Goal: Information Seeking & Learning: Learn about a topic

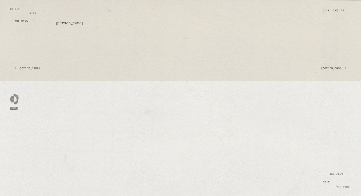
click at [15, 99] on div at bounding box center [14, 97] width 9 height 9
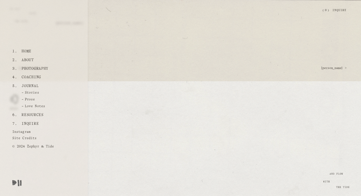
click at [25, 53] on link "Home" at bounding box center [27, 51] width 14 height 9
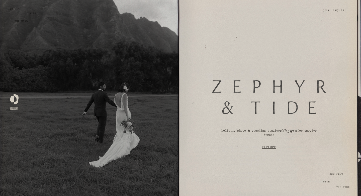
click at [338, 12] on link "Inquire" at bounding box center [340, 10] width 14 height 9
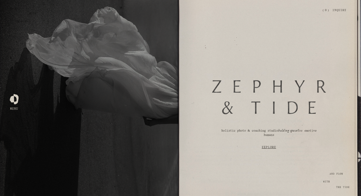
click at [272, 149] on link "Explore" at bounding box center [269, 147] width 152 height 14
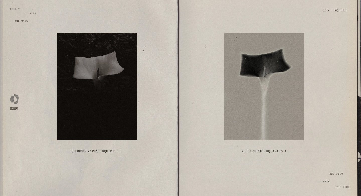
scroll to position [3, 0]
click at [102, 152] on link "( Photography Inquiries )" at bounding box center [96, 150] width 81 height 17
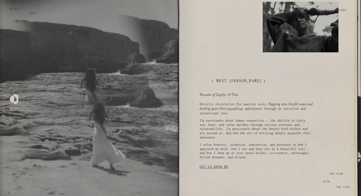
scroll to position [257, 0]
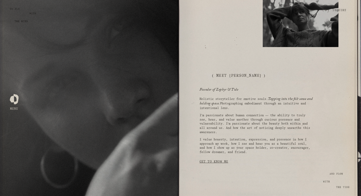
click at [212, 160] on link "Get to Know Me" at bounding box center [214, 162] width 29 height 10
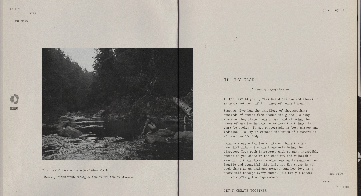
click at [13, 98] on div at bounding box center [14, 97] width 9 height 9
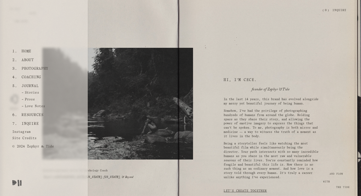
click at [123, 52] on div at bounding box center [117, 103] width 151 height 111
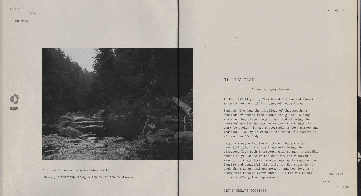
click at [15, 102] on div at bounding box center [14, 97] width 9 height 9
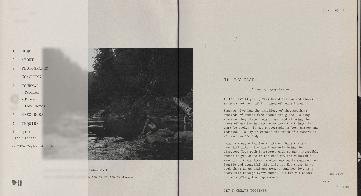
click at [113, 26] on div "Interdisciplinary Artist & Psychology Coach Based in Northern California, Hawai…" at bounding box center [180, 106] width 361 height 213
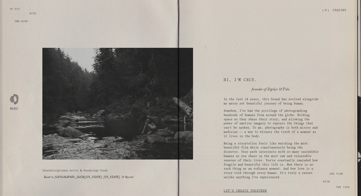
click at [13, 8] on div "Skip to Content Open Menu Close Menu Zephyr & Tide Home About Photography (" at bounding box center [180, 10] width 361 height 21
click at [14, 100] on div at bounding box center [14, 97] width 9 height 9
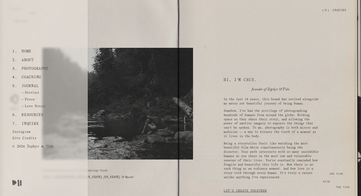
click at [25, 54] on link "Home" at bounding box center [27, 51] width 14 height 9
